Goal: Information Seeking & Learning: Find contact information

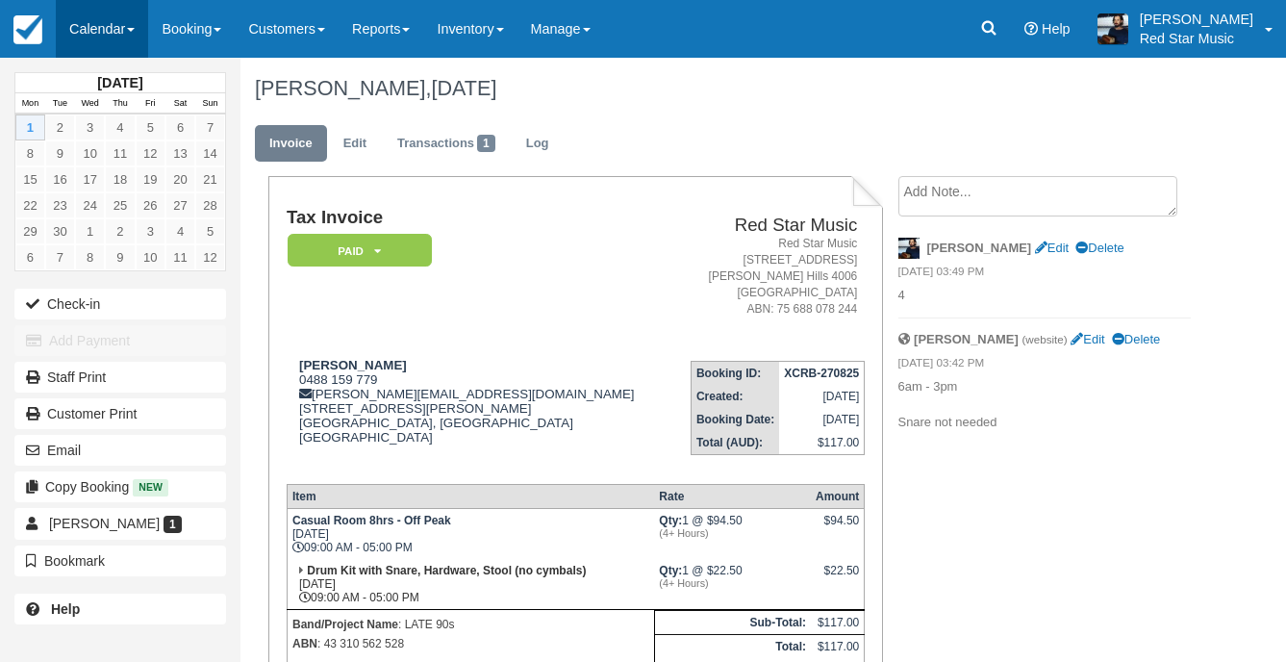
drag, startPoint x: 78, startPoint y: 16, endPoint x: 90, endPoint y: 36, distance: 22.9
click at [78, 16] on link "Calendar" at bounding box center [102, 29] width 92 height 58
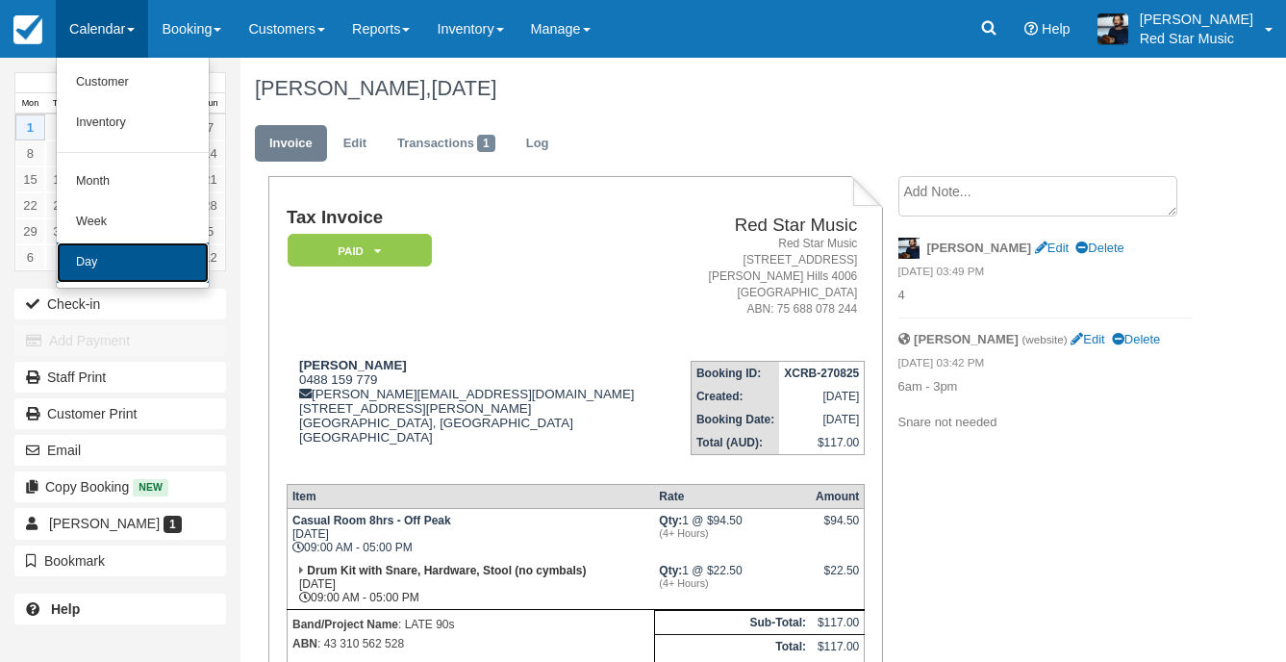
click at [123, 253] on link "Day" at bounding box center [133, 262] width 152 height 40
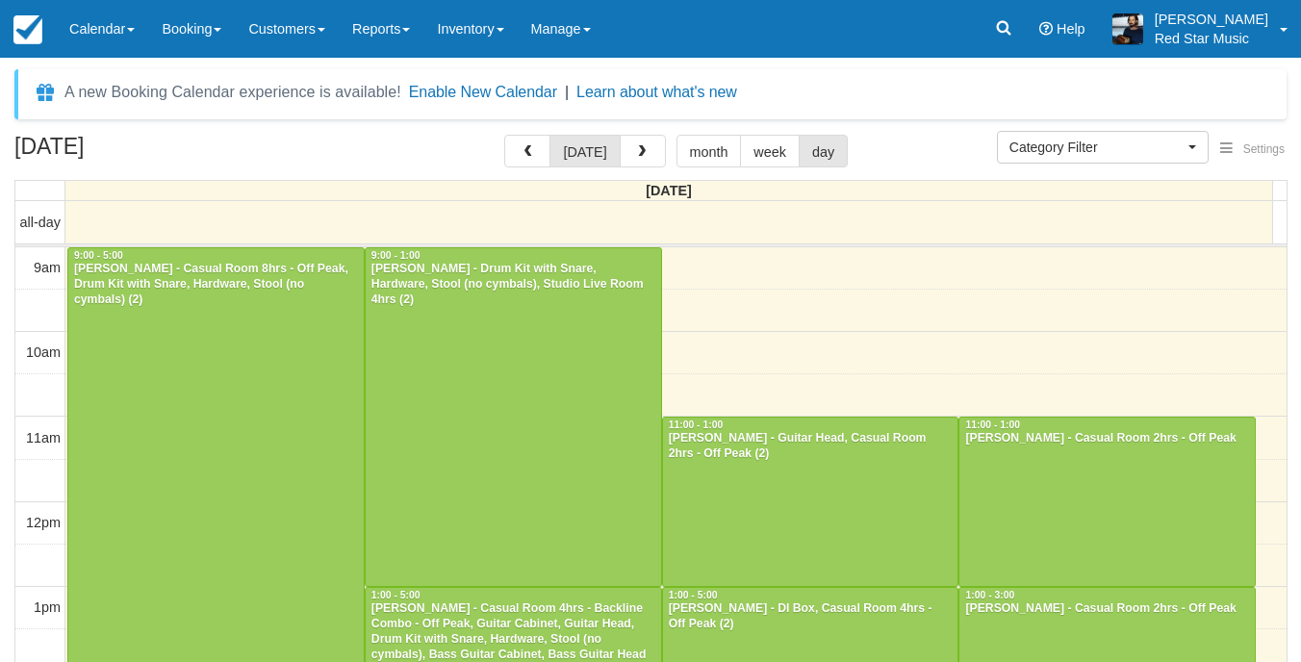
select select
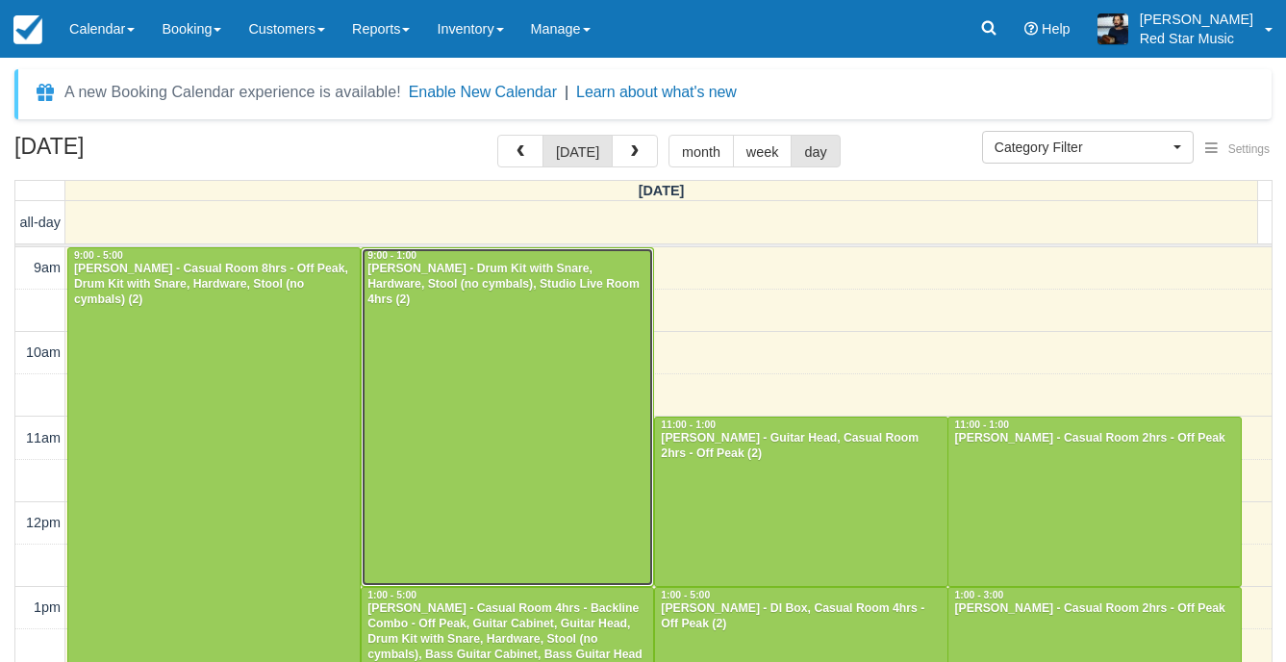
click at [569, 384] on div at bounding box center [508, 417] width 292 height 338
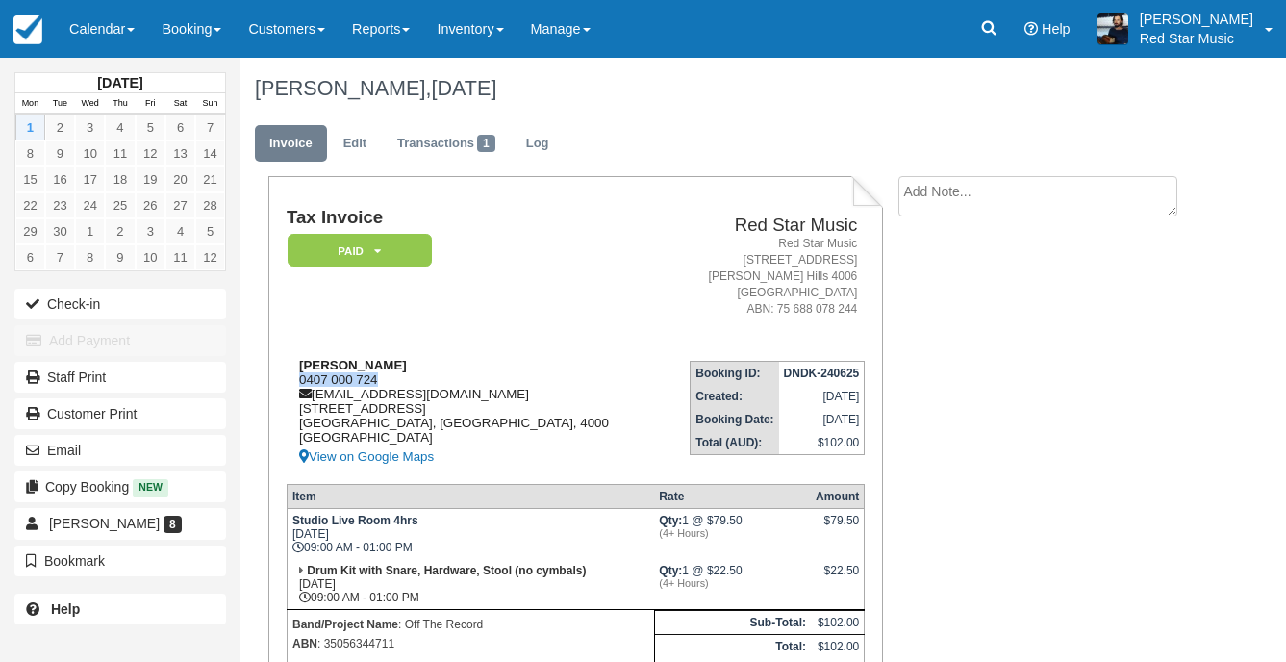
drag, startPoint x: 397, startPoint y: 375, endPoint x: 292, endPoint y: 373, distance: 104.9
click at [292, 373] on div "Richard Prendergast 0407 000 724 rprendergast@fortherecord.com L17, 12 Creek St…" at bounding box center [474, 413] width 375 height 111
copy div "0407 000 724"
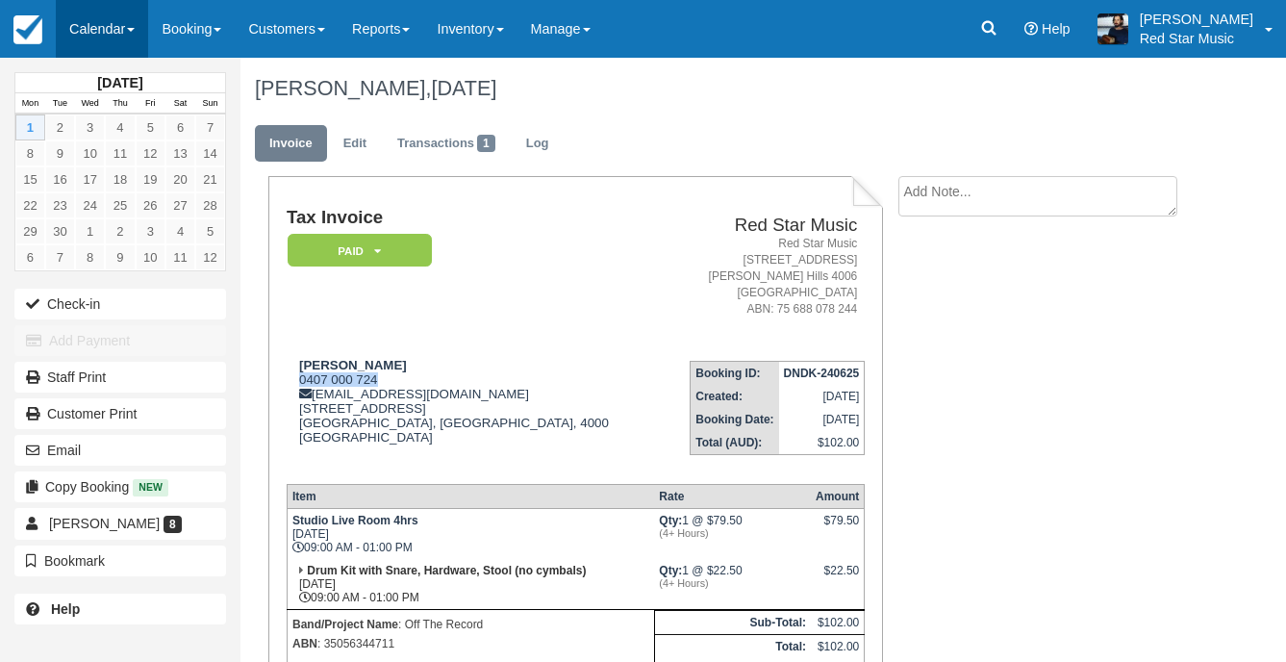
drag, startPoint x: 70, startPoint y: 11, endPoint x: 107, endPoint y: 52, distance: 55.2
click at [70, 11] on link "Calendar" at bounding box center [102, 29] width 92 height 58
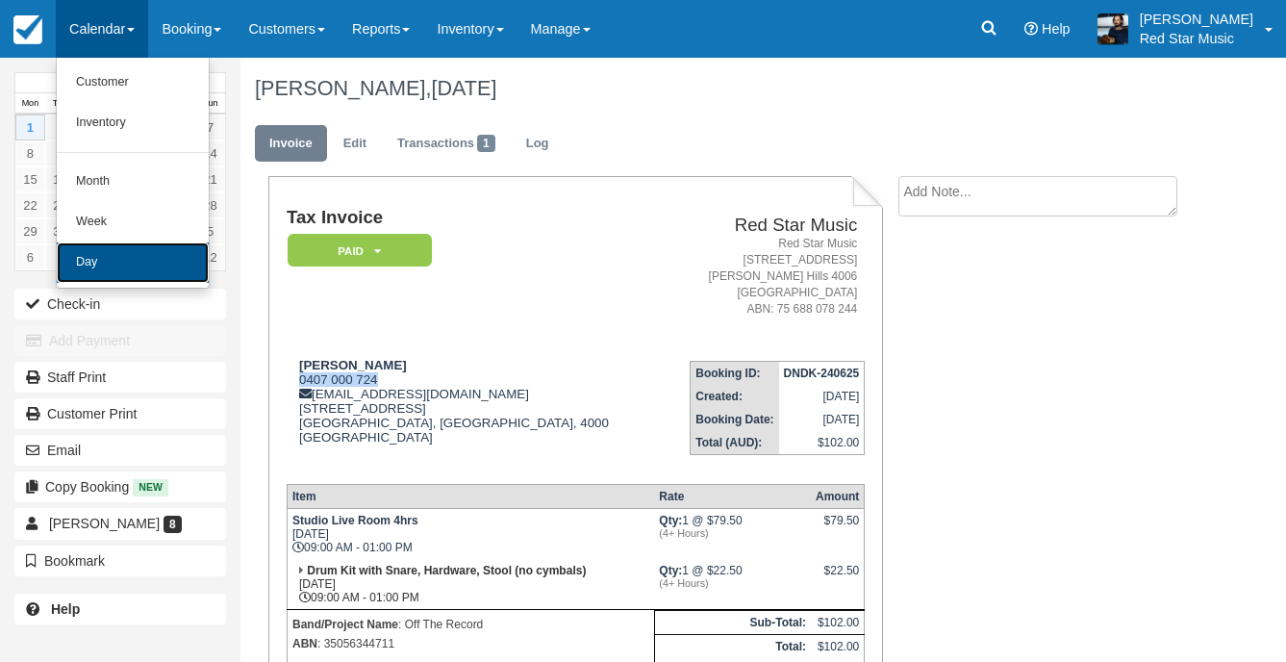
click at [113, 244] on link "Day" at bounding box center [133, 262] width 152 height 40
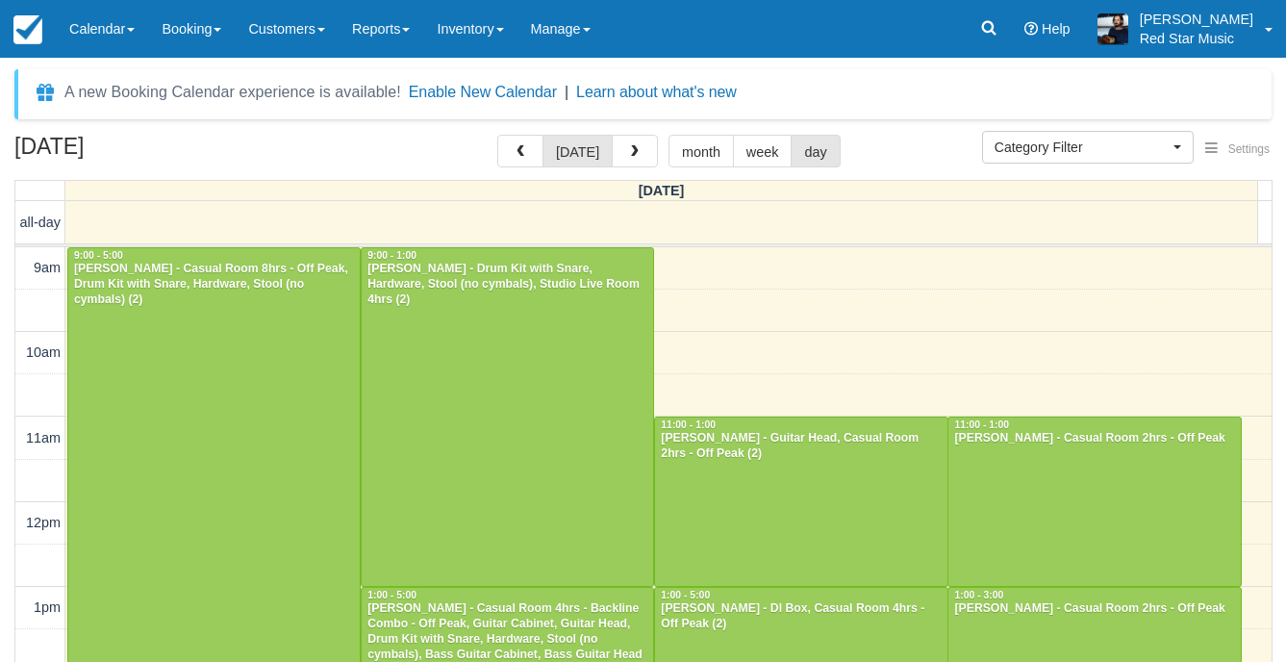
select select
